Goal: Information Seeking & Learning: Learn about a topic

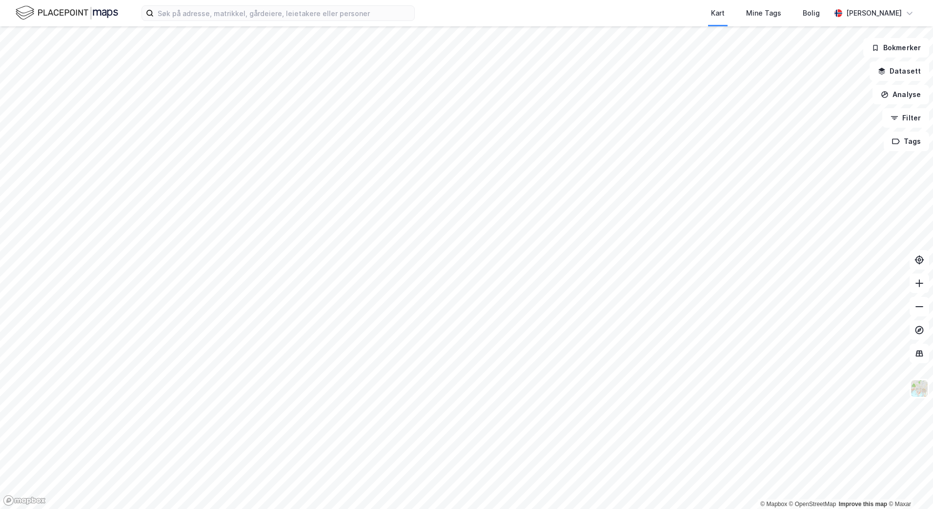
click at [570, 0] on html "Kart Mine Tags Bolig [PERSON_NAME] © Mapbox © OpenStreetMap Improve this map © …" at bounding box center [466, 254] width 933 height 509
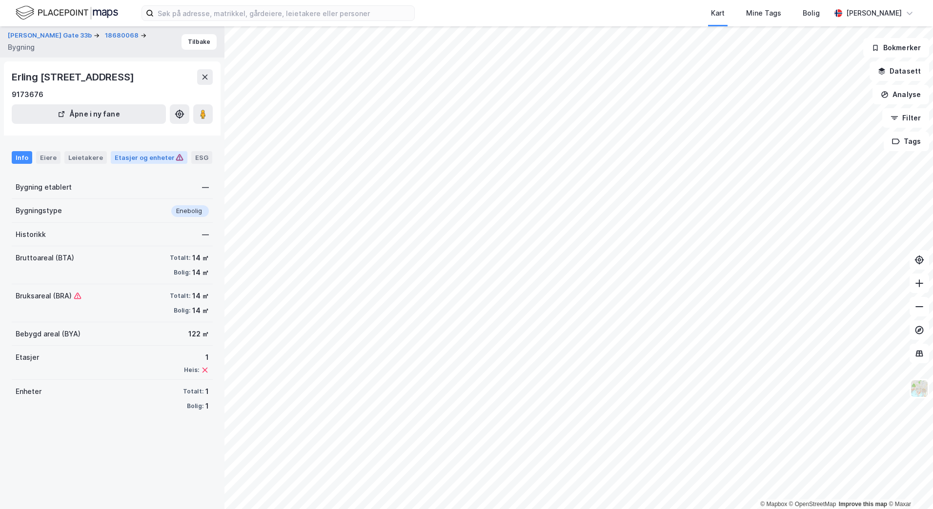
click at [130, 162] on div "Etasjer og enheter" at bounding box center [149, 157] width 69 height 9
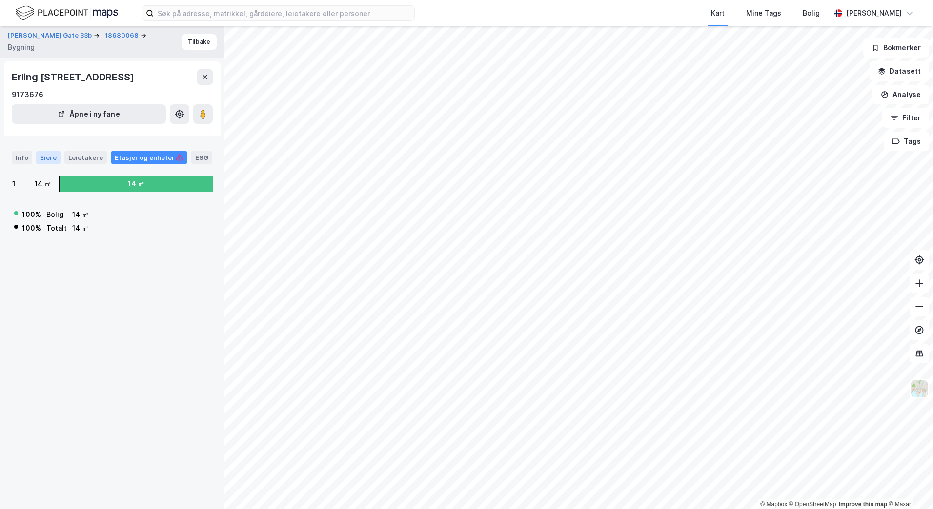
click at [48, 164] on div "Eiere" at bounding box center [48, 157] width 24 height 13
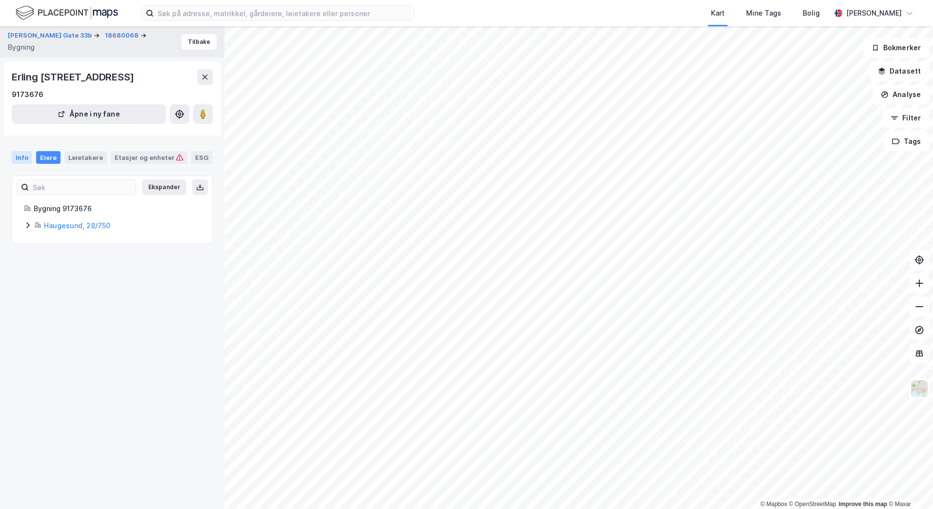
click at [23, 164] on div "Info" at bounding box center [22, 157] width 20 height 13
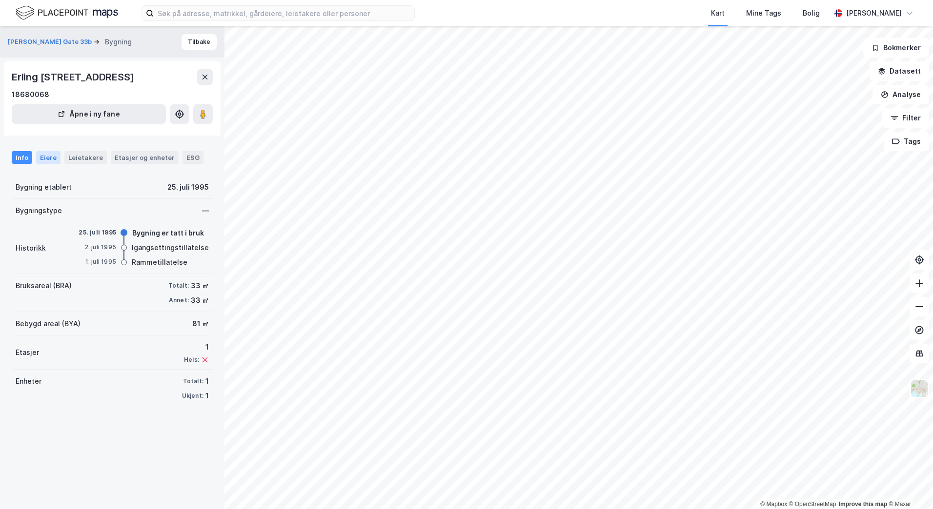
click at [53, 164] on div "Eiere" at bounding box center [48, 157] width 24 height 13
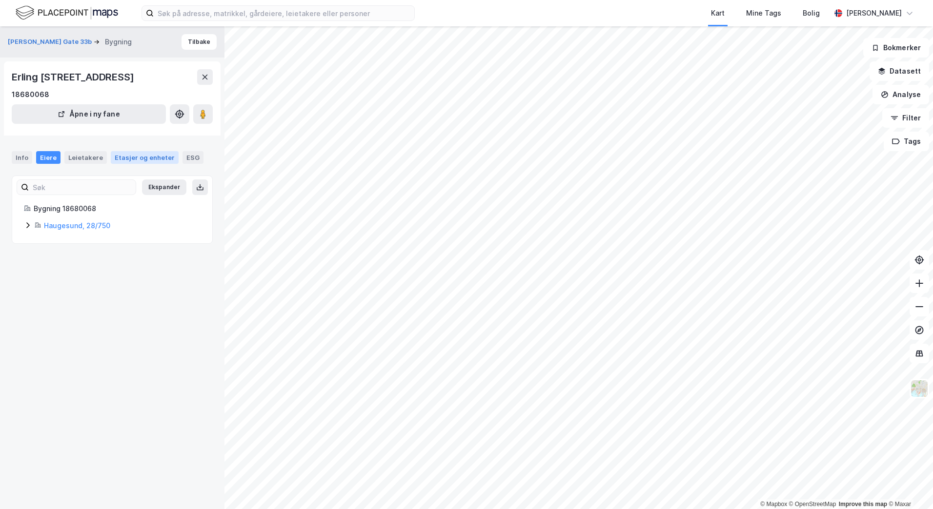
click at [129, 162] on div "Etasjer og enheter" at bounding box center [145, 157] width 60 height 9
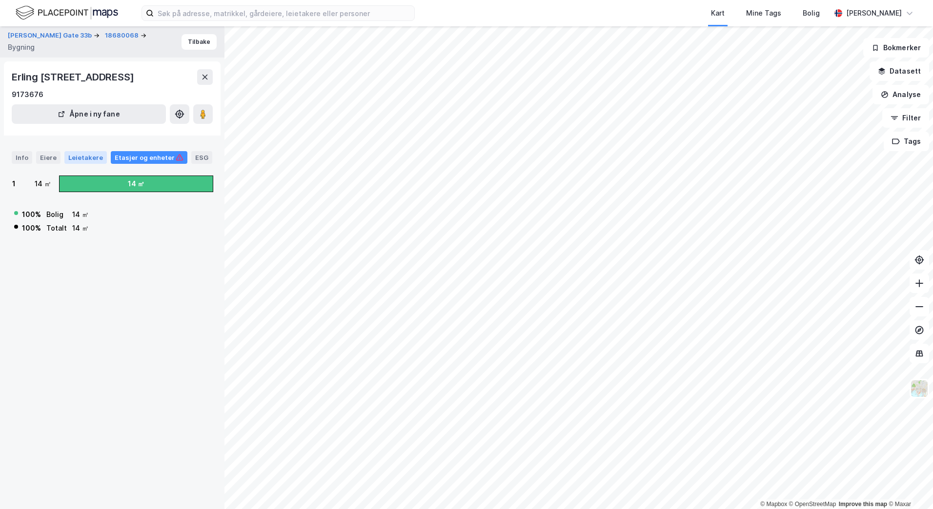
click at [78, 164] on div "Leietakere" at bounding box center [85, 157] width 42 height 13
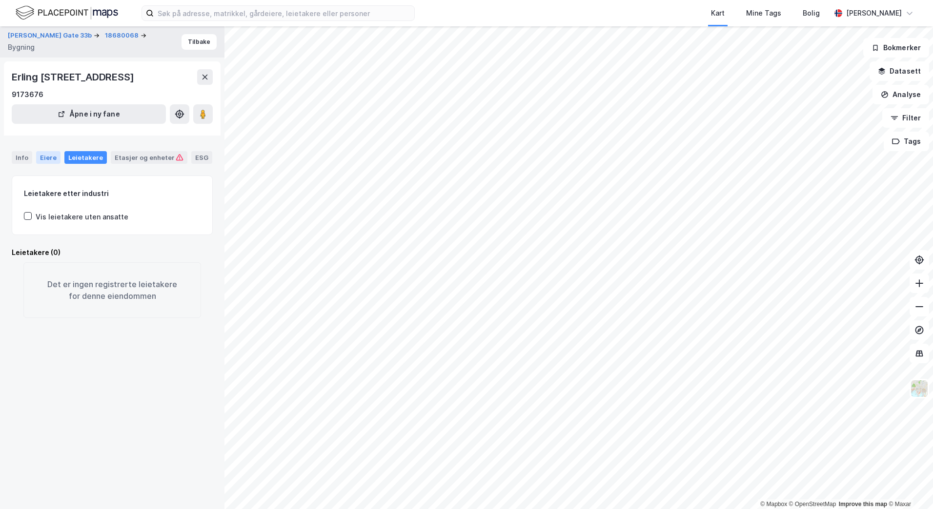
click at [55, 164] on div "Eiere" at bounding box center [48, 157] width 24 height 13
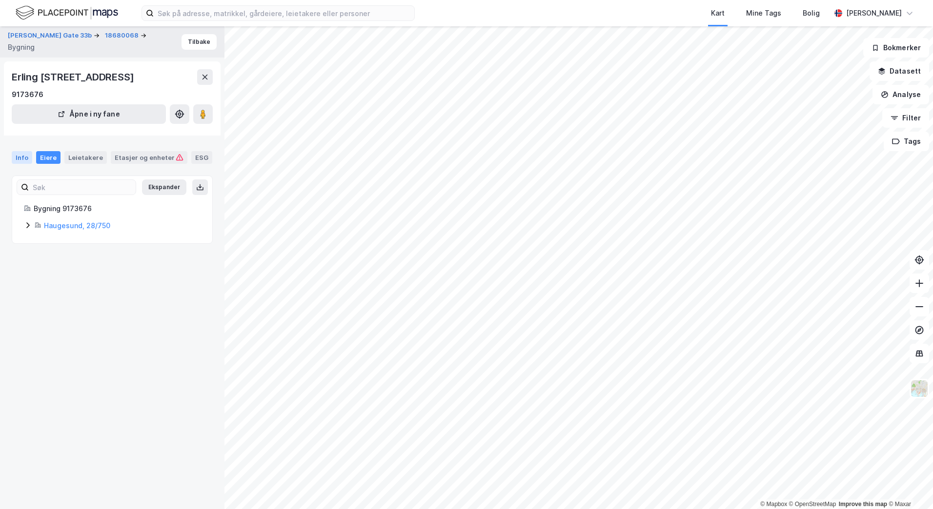
click at [29, 164] on div "Info" at bounding box center [22, 157] width 20 height 13
